Goal: Information Seeking & Learning: Understand process/instructions

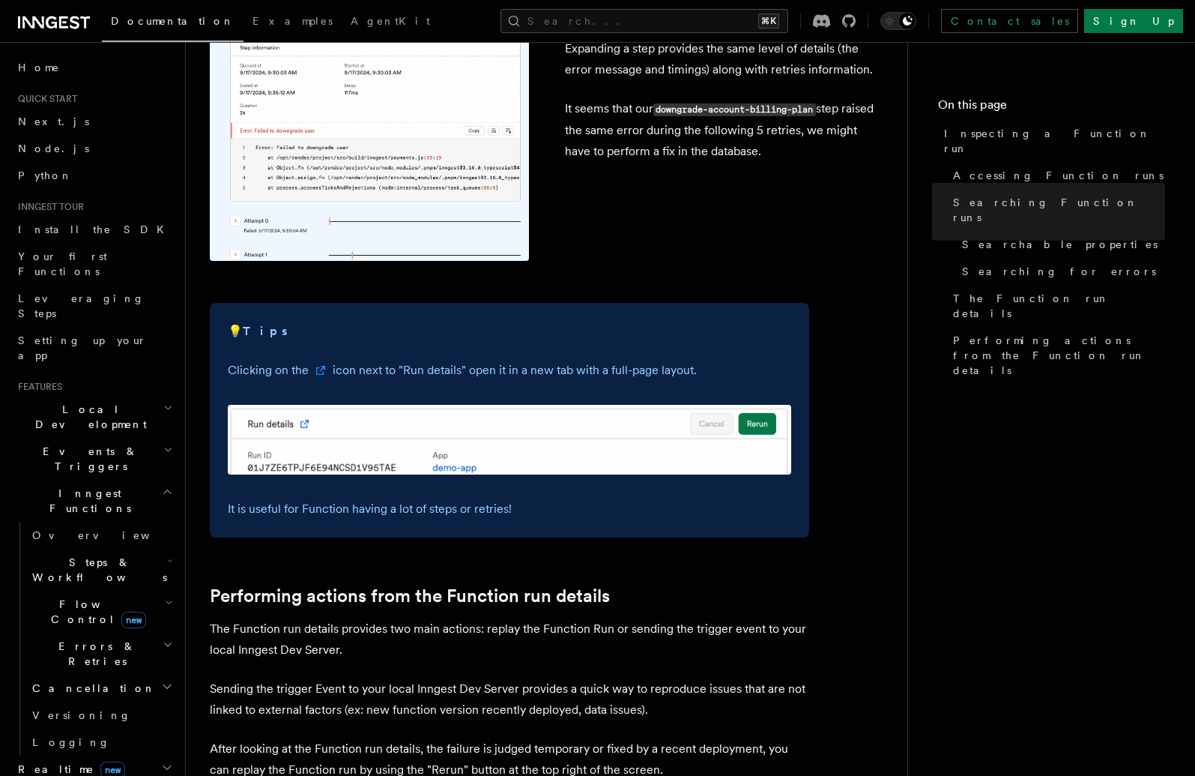
scroll to position [3735, 0]
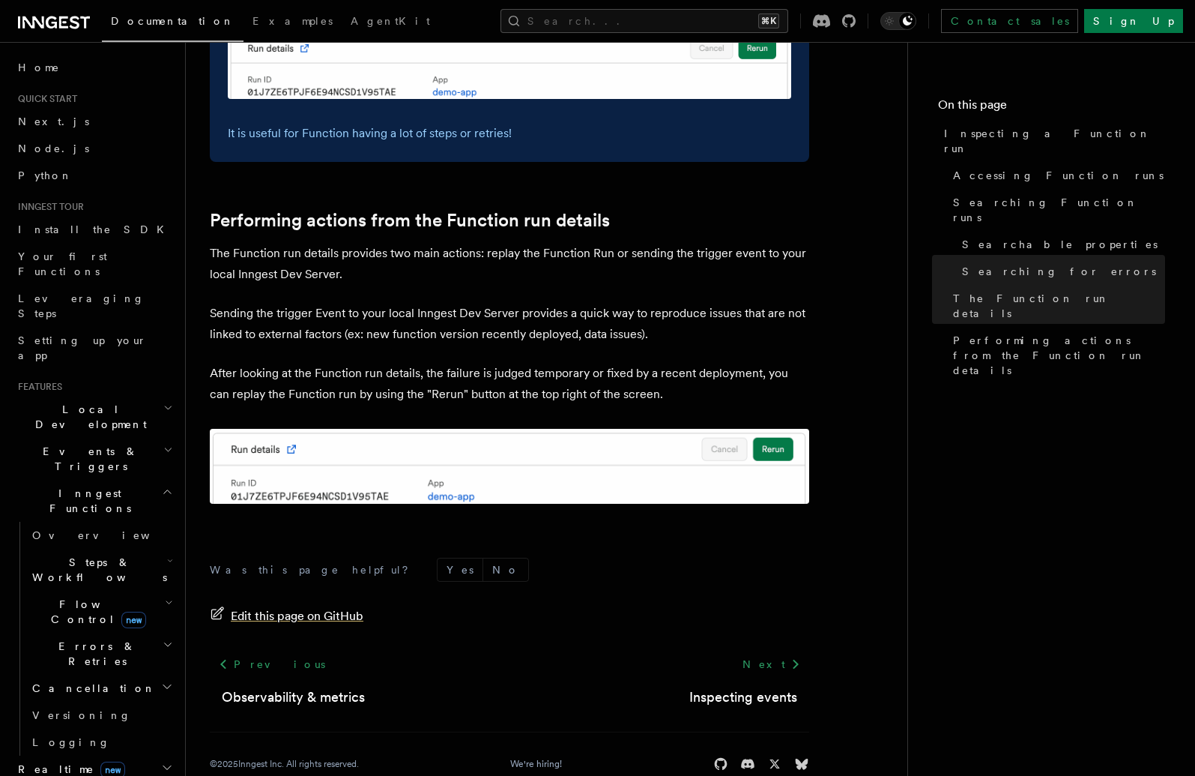
click at [264, 606] on span "Edit this page on GitHub" at bounding box center [297, 616] width 133 height 21
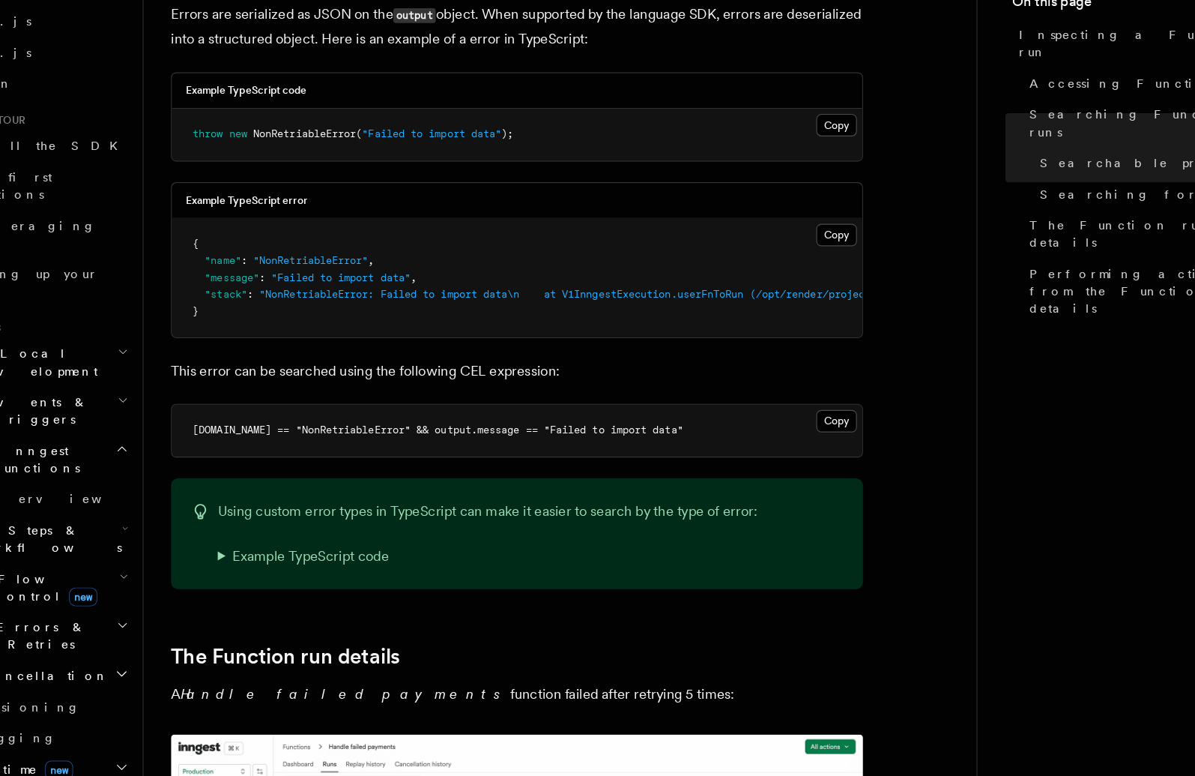
scroll to position [1542, 0]
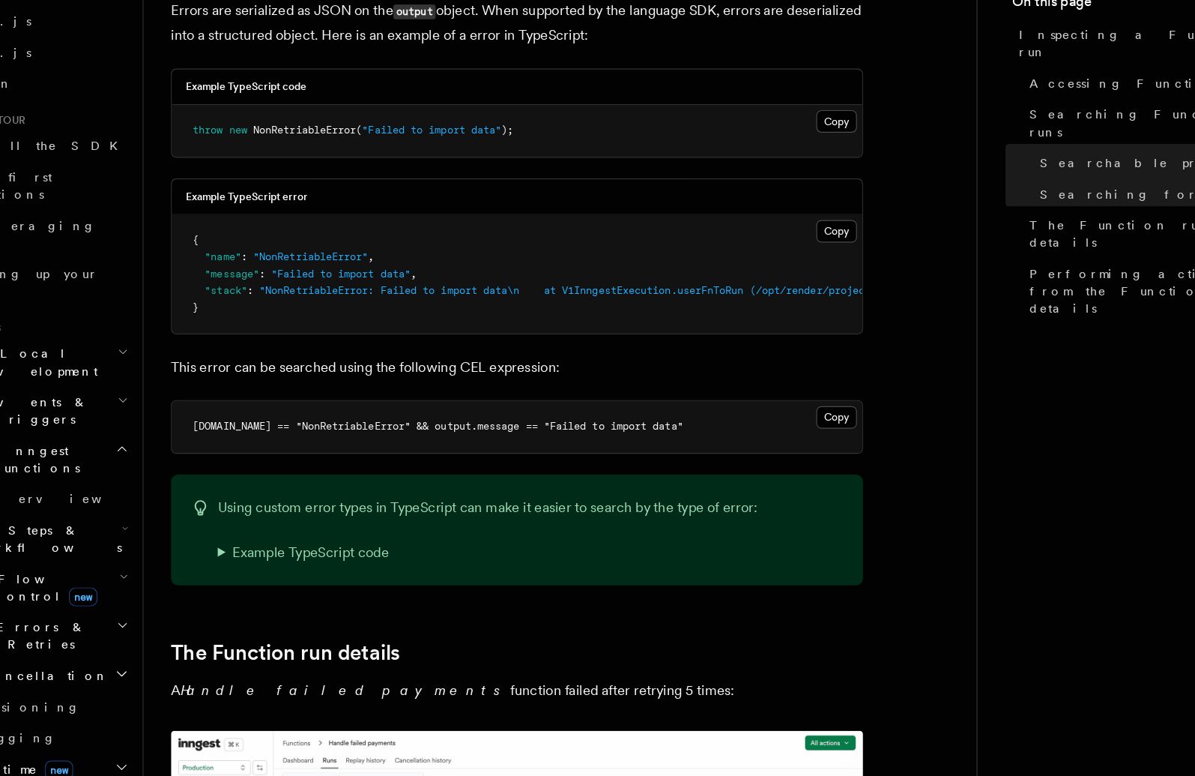
click at [206, 405] on div "Platform Monitor Inspecting a Function run You identified a failed Function run…" at bounding box center [571, 729] width 770 height 4542
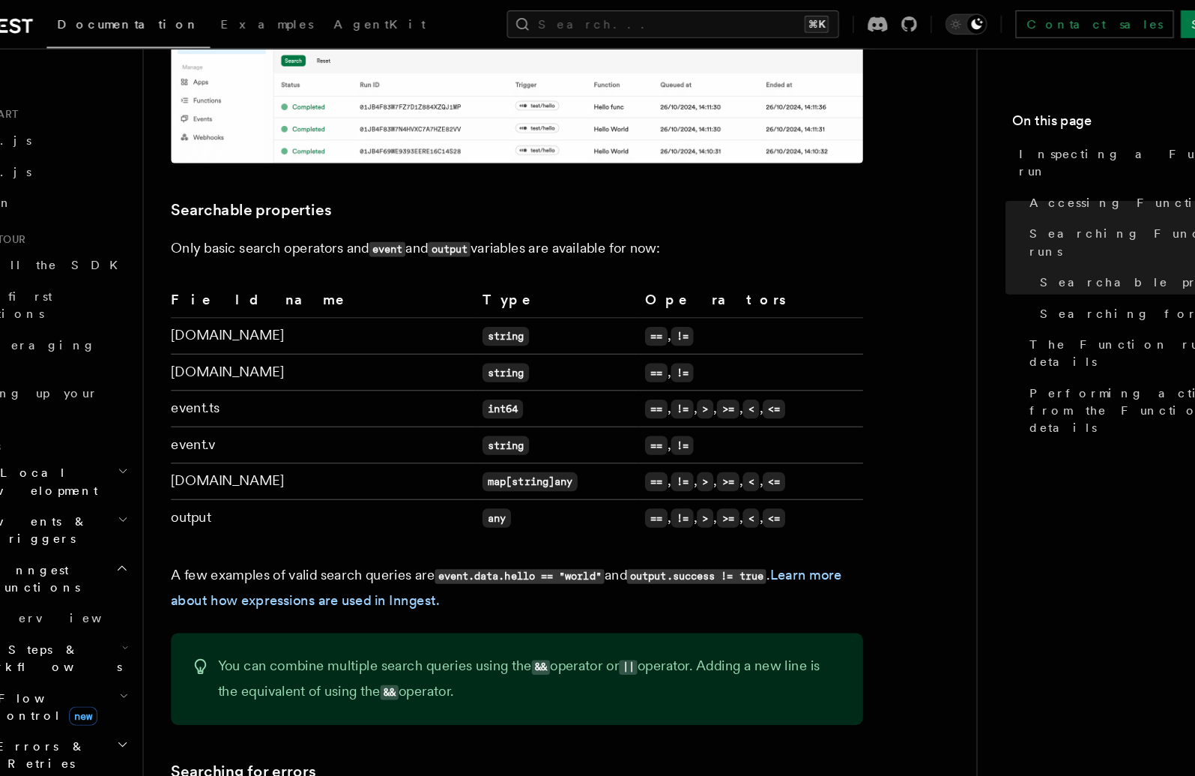
scroll to position [952, 0]
